Goal: Transaction & Acquisition: Book appointment/travel/reservation

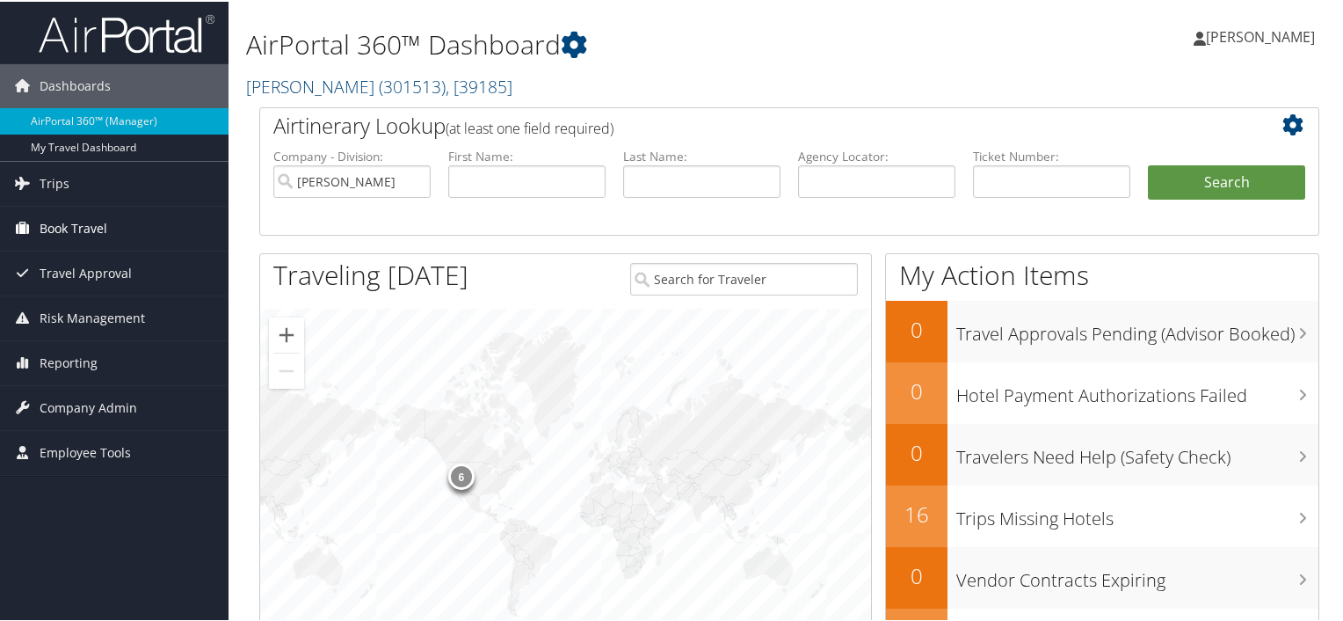
click at [84, 231] on span "Book Travel" at bounding box center [74, 227] width 68 height 44
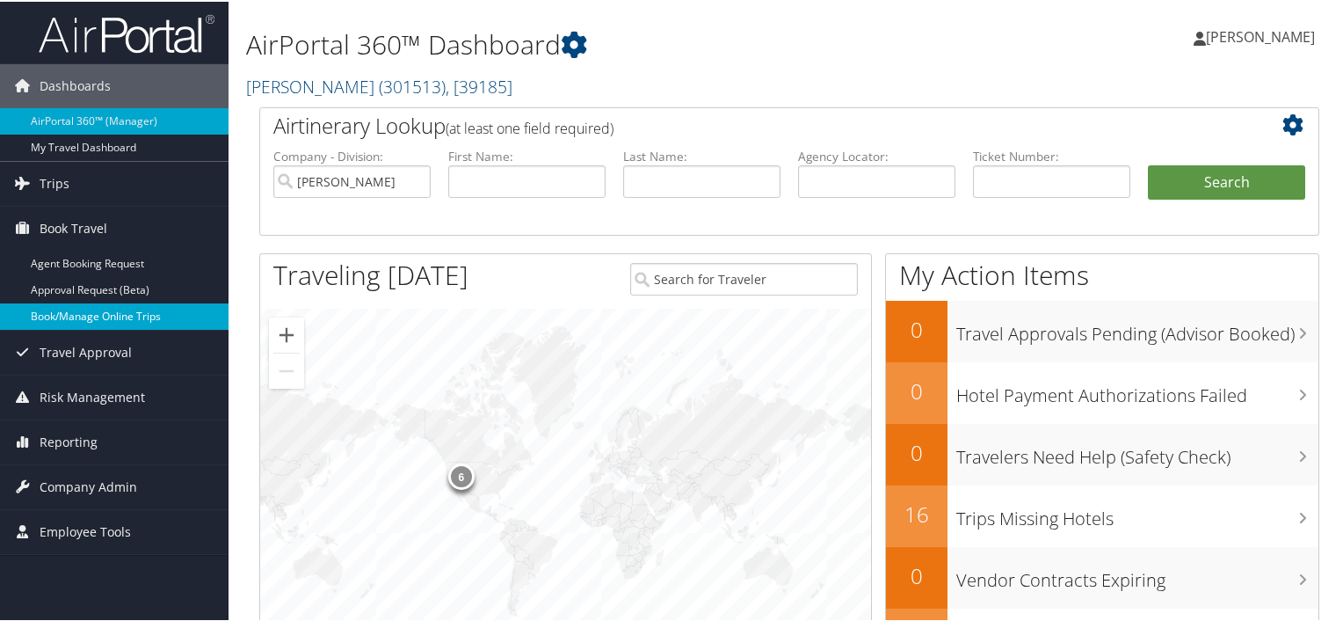
click at [96, 319] on link "Book/Manage Online Trips" at bounding box center [114, 315] width 229 height 26
